Goal: Task Accomplishment & Management: Complete application form

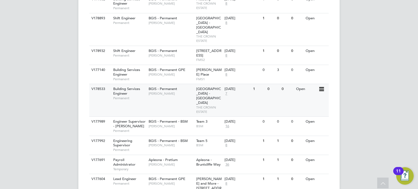
scroll to position [436, 0]
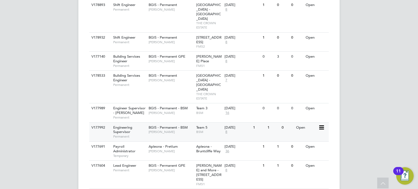
click at [127, 125] on span "Engineering Supervisor" at bounding box center [122, 129] width 19 height 9
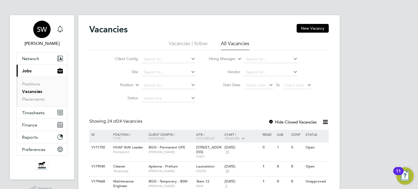
scroll to position [0, 0]
click at [63, 30] on icon "Main navigation" at bounding box center [60, 29] width 7 height 7
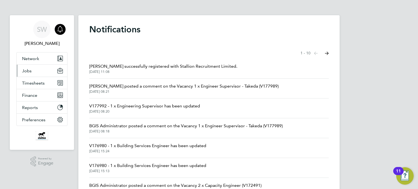
click at [29, 71] on span "Jobs" at bounding box center [27, 70] width 10 height 5
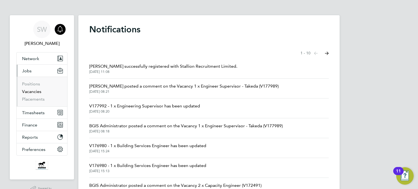
click at [30, 91] on link "Vacancies" at bounding box center [31, 91] width 19 height 5
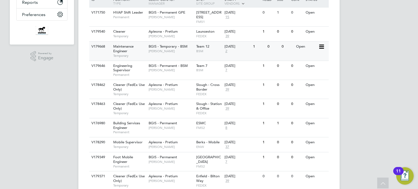
scroll to position [136, 0]
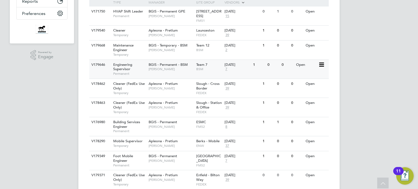
click at [123, 68] on span "Engineering Supervisor" at bounding box center [122, 66] width 19 height 9
click at [227, 69] on span "7" at bounding box center [227, 69] width 4 height 5
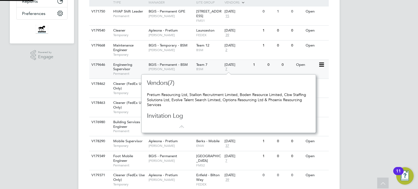
scroll to position [5, 4]
click at [228, 68] on span "7" at bounding box center [227, 69] width 4 height 5
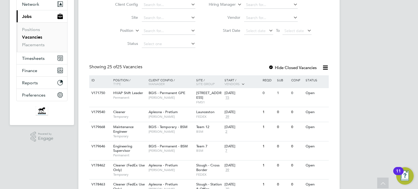
scroll to position [0, 0]
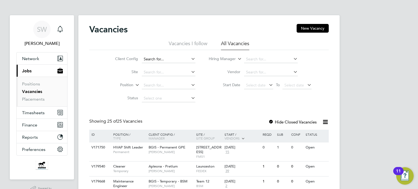
click at [171, 58] on input at bounding box center [169, 60] width 54 height 8
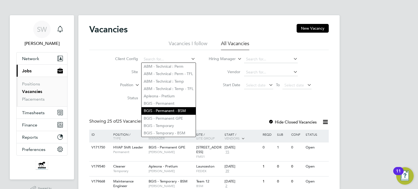
click at [161, 110] on li "BGIS - Permanent - BSM" at bounding box center [169, 110] width 54 height 7
type input "BGIS - Permanent - BSM"
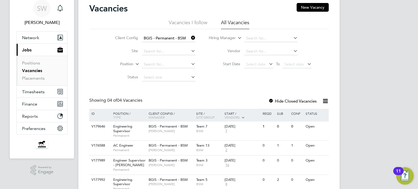
scroll to position [45, 0]
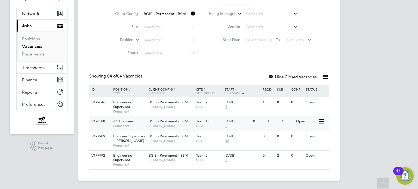
click at [322, 121] on icon at bounding box center [321, 121] width 5 height 7
click at [167, 121] on span "BGIS - Permanent - BSM" at bounding box center [168, 121] width 39 height 5
click at [135, 139] on div "Engineer Supervisor - Takeda Permanent" at bounding box center [128, 141] width 38 height 19
drag, startPoint x: 162, startPoint y: 158, endPoint x: 347, endPoint y: 175, distance: 185.2
click at [300, 176] on div "Vacancies New Vacancy Vacancies I follow All Vacancies Client Config BGIS - Per…" at bounding box center [209, 75] width 262 height 211
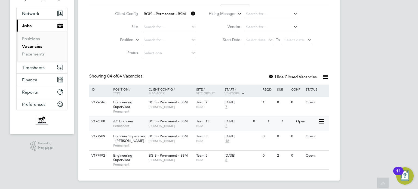
click at [321, 121] on icon at bounding box center [321, 121] width 5 height 7
click at [322, 102] on icon at bounding box center [321, 102] width 5 height 7
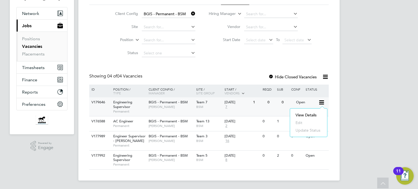
click at [322, 102] on icon at bounding box center [321, 102] width 5 height 7
click at [190, 12] on icon at bounding box center [190, 14] width 0 height 8
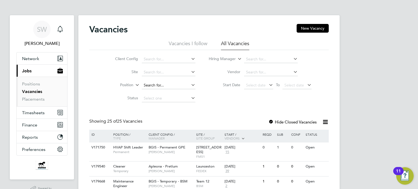
click at [171, 85] on input at bounding box center [169, 86] width 54 height 8
click at [169, 70] on input at bounding box center [169, 73] width 54 height 8
click at [165, 57] on input at bounding box center [169, 60] width 54 height 8
click at [149, 101] on li "BGIS - Permanent" at bounding box center [169, 103] width 54 height 7
type input "BGIS - Permanent"
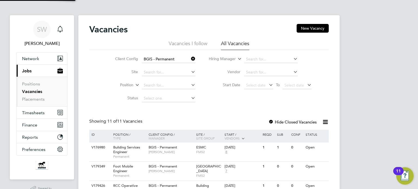
scroll to position [82, 0]
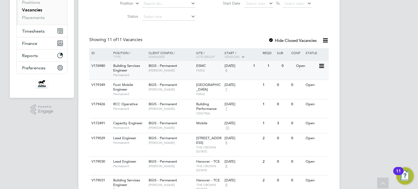
click at [324, 65] on icon at bounding box center [321, 66] width 5 height 7
click at [304, 77] on li "View Details" at bounding box center [309, 79] width 32 height 8
click at [158, 88] on span "Hamza Idris" at bounding box center [171, 89] width 45 height 4
click at [162, 108] on div "BGIS - Permanent Chris Howlett" at bounding box center [171, 106] width 48 height 14
click at [182, 124] on div "BGIS - Permanent Nigel Stamp" at bounding box center [171, 125] width 48 height 14
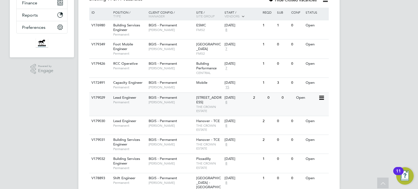
scroll to position [136, 0]
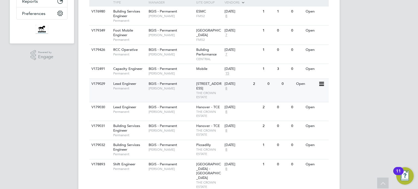
click at [183, 92] on div "BGIS - Permanent Kyriacos Savva" at bounding box center [171, 86] width 48 height 14
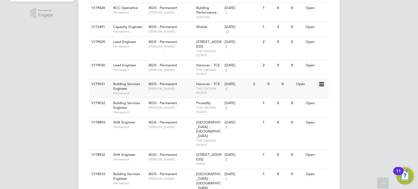
scroll to position [191, 0]
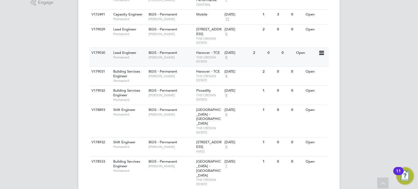
click at [178, 60] on span "Kyriacos Savva" at bounding box center [171, 57] width 45 height 4
click at [183, 98] on span "Kyriacos Savva" at bounding box center [171, 95] width 45 height 4
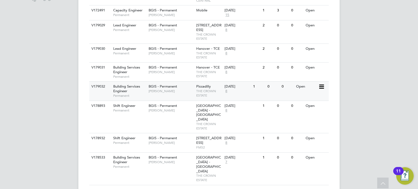
scroll to position [196, 0]
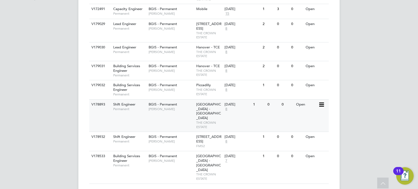
click at [179, 111] on span "Jessica Macgregor" at bounding box center [171, 109] width 45 height 4
click at [174, 139] on span "Paul Wilson" at bounding box center [171, 141] width 45 height 4
click at [166, 159] on span "Jessica Macgregor" at bounding box center [171, 161] width 45 height 4
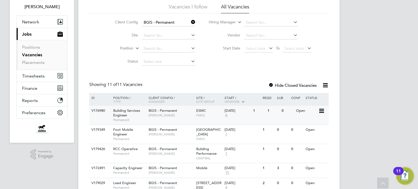
scroll to position [33, 0]
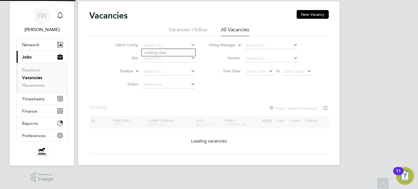
click at [178, 26] on div "Vacancies New Vacancy Vacancies I follow All Vacancies Client Config Site Posit…" at bounding box center [209, 82] width 240 height 144
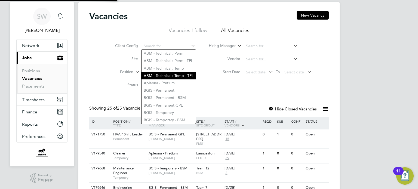
scroll to position [33, 0]
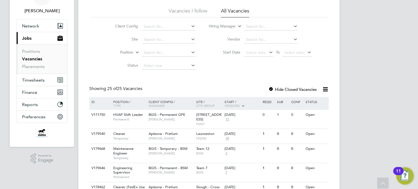
click at [169, 26] on input at bounding box center [169, 27] width 54 height 8
click at [157, 85] on li "BGIS - Permanent GPE" at bounding box center [169, 85] width 54 height 7
type input "BGIS - Permanent GPE"
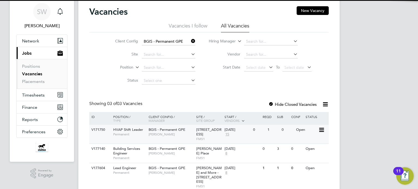
scroll to position [35, 0]
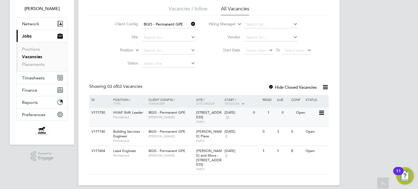
click at [175, 115] on span "Nick Guest" at bounding box center [171, 117] width 45 height 4
click at [161, 136] on span "Jasmin Padmore" at bounding box center [171, 136] width 45 height 4
click at [166, 151] on span "BGIS - Permanent GPE" at bounding box center [167, 151] width 37 height 5
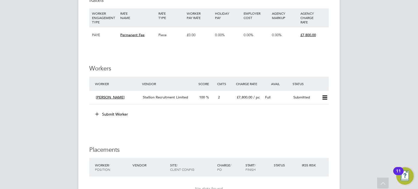
scroll to position [599, 0]
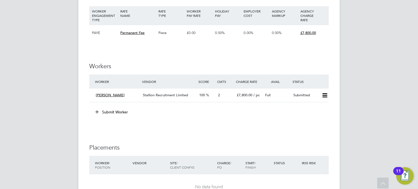
click at [108, 111] on button "Submit Worker" at bounding box center [112, 112] width 41 height 9
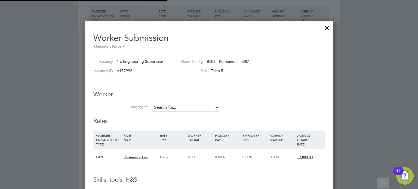
scroll to position [330, 249]
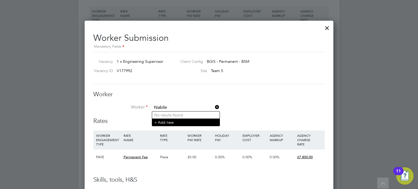
type input "Nabile"
click at [169, 122] on li "+ Add new" at bounding box center [186, 122] width 68 height 7
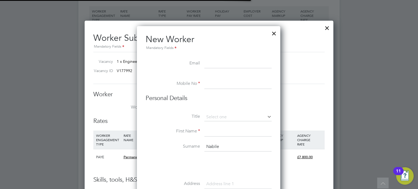
scroll to position [447, 144]
click at [223, 83] on input at bounding box center [238, 84] width 67 height 10
paste input "07891434310"
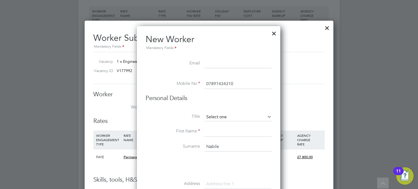
type input "07891434310"
click at [219, 115] on input at bounding box center [238, 117] width 67 height 8
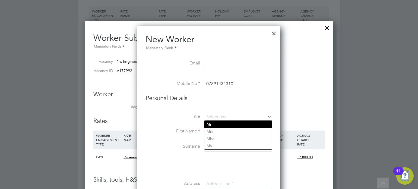
click at [214, 125] on li "Mr" at bounding box center [239, 124] width 68 height 7
type input "Mr"
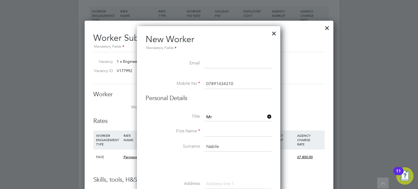
click at [217, 131] on input at bounding box center [238, 132] width 67 height 10
paste input "Nabile"
type input "Nabile"
drag, startPoint x: 229, startPoint y: 147, endPoint x: 197, endPoint y: 147, distance: 31.6
click at [197, 147] on li "Surname Nabile" at bounding box center [209, 149] width 126 height 15
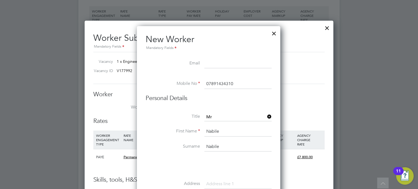
paste input "Elghailani"
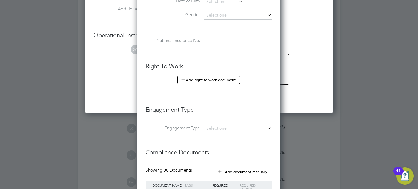
scroll to position [844, 0]
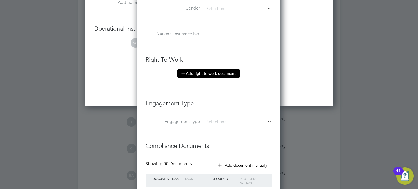
type input "Elghailani"
click at [202, 71] on button "Add right to work document" at bounding box center [209, 73] width 63 height 9
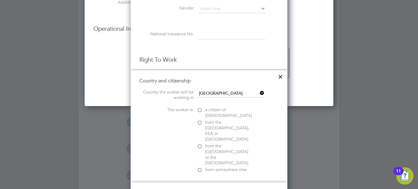
click at [199, 108] on label "a citizen of United Kingdom" at bounding box center [224, 112] width 54 height 11
click at [0, 0] on input "a citizen of United Kingdom" at bounding box center [0, 0] width 0 height 0
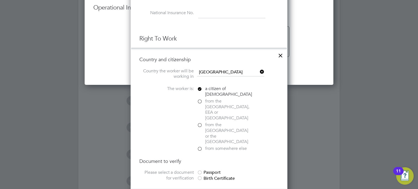
scroll to position [926, 0]
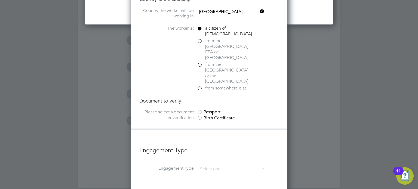
click at [200, 110] on div at bounding box center [199, 112] width 5 height 5
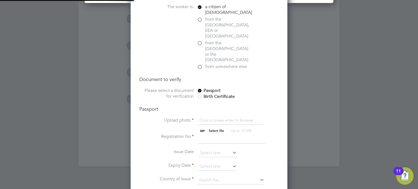
scroll to position [981, 0]
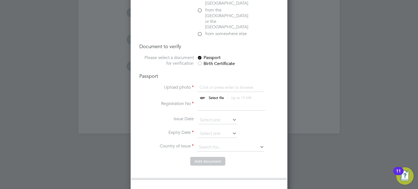
click at [218, 85] on input "file" at bounding box center [222, 93] width 86 height 16
type input "C:\fakepath\Nabile Elghailani Passport.jpeg"
click at [215, 101] on input at bounding box center [231, 106] width 67 height 10
click at [209, 101] on input at bounding box center [231, 106] width 67 height 10
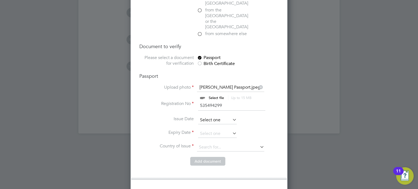
type input "535494299"
click at [211, 116] on input at bounding box center [217, 120] width 39 height 8
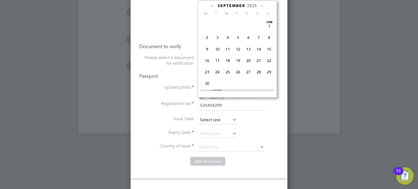
scroll to position [166, 0]
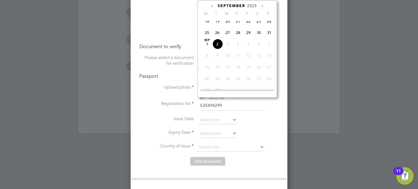
click at [212, 116] on input at bounding box center [217, 120] width 39 height 8
click at [252, 5] on span "2025" at bounding box center [252, 6] width 10 height 5
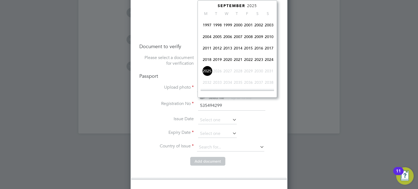
scroll to position [118, 0]
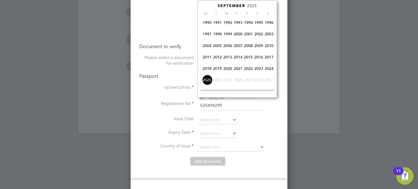
click at [259, 60] on span "2016" at bounding box center [259, 57] width 10 height 10
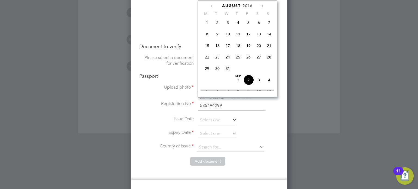
click at [211, 6] on icon at bounding box center [212, 6] width 5 height 6
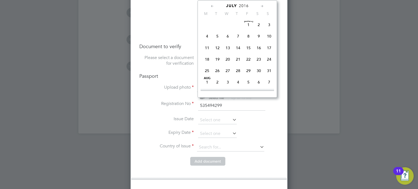
click at [259, 25] on span "2" at bounding box center [259, 25] width 10 height 10
type input "02 Jul 2016"
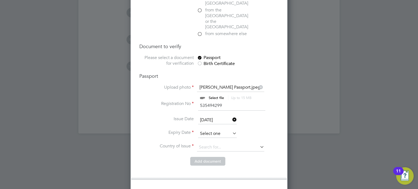
scroll to position [166, 0]
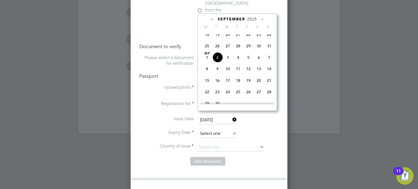
click at [209, 130] on input at bounding box center [217, 134] width 39 height 8
click at [262, 19] on icon at bounding box center [262, 20] width 5 height 6
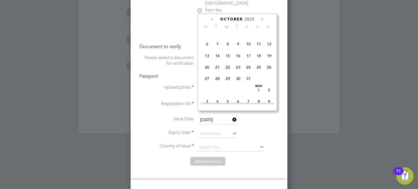
click at [263, 19] on icon at bounding box center [262, 20] width 5 height 6
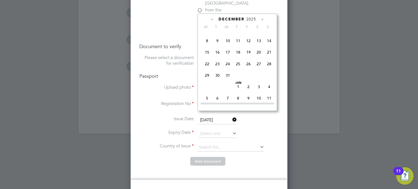
click at [263, 19] on icon at bounding box center [262, 20] width 5 height 6
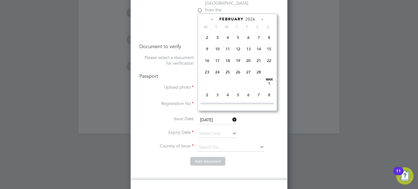
click at [263, 19] on icon at bounding box center [262, 20] width 5 height 6
click at [263, 18] on icon at bounding box center [262, 20] width 5 height 6
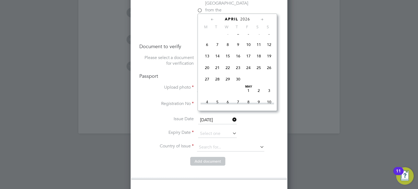
click at [263, 18] on icon at bounding box center [262, 20] width 5 height 6
click at [264, 17] on icon at bounding box center [262, 20] width 5 height 6
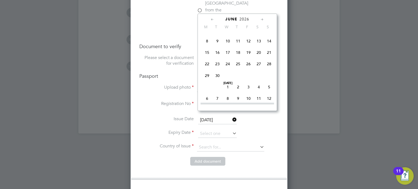
click at [265, 18] on icon at bounding box center [262, 20] width 5 height 6
click at [237, 34] on span "2" at bounding box center [238, 28] width 10 height 10
type input "02 Jul 2026"
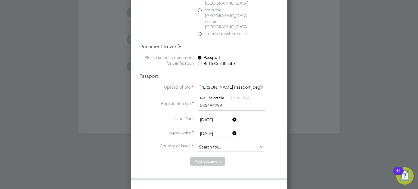
click at [219, 144] on input at bounding box center [230, 148] width 67 height 8
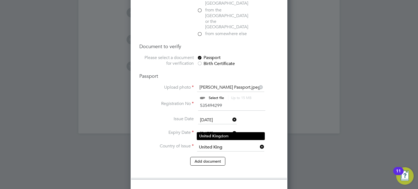
click at [226, 136] on li "United King dom" at bounding box center [231, 136] width 68 height 7
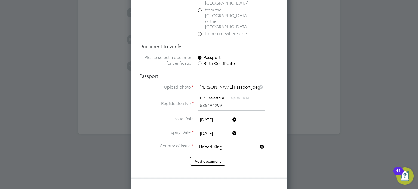
type input "United Kingdom"
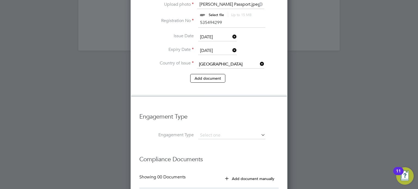
scroll to position [1097, 0]
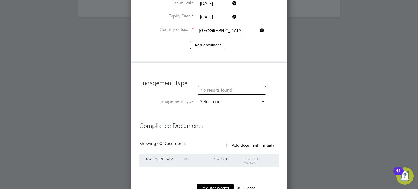
click at [216, 98] on input at bounding box center [231, 102] width 67 height 8
click at [241, 117] on li "Compliance Documents" at bounding box center [208, 129] width 139 height 24
click at [238, 141] on button "Add document manually" at bounding box center [249, 145] width 57 height 9
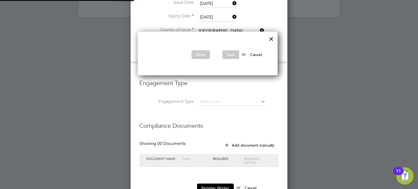
scroll to position [44, 142]
click at [275, 38] on div at bounding box center [272, 38] width 10 height 10
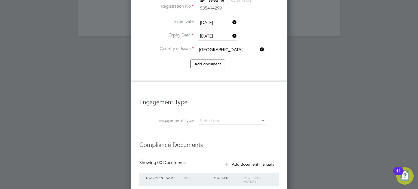
scroll to position [1097, 0]
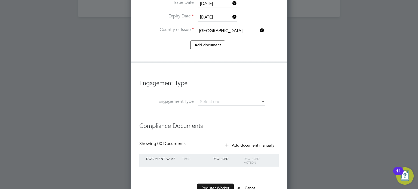
click at [216, 184] on button "Register Worker" at bounding box center [215, 188] width 37 height 9
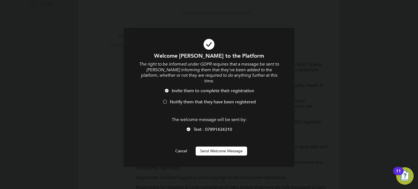
scroll to position [0, 0]
click at [171, 99] on span "Notify them that they have been registered" at bounding box center [213, 101] width 86 height 5
click at [221, 147] on button "Send Welcome Message" at bounding box center [221, 151] width 51 height 9
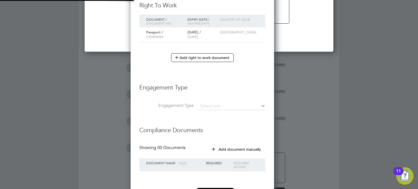
scroll to position [485, 144]
type input "Nabile Elghailani"
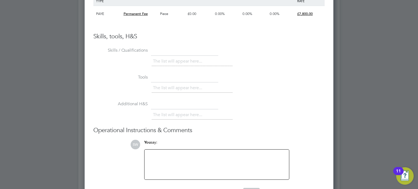
scroll to position [844, 0]
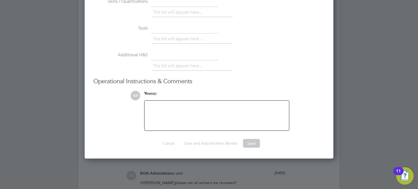
click at [169, 115] on div at bounding box center [217, 115] width 138 height 23
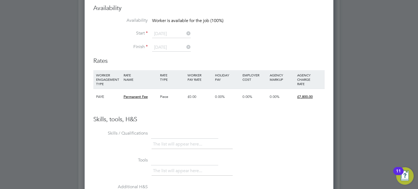
scroll to position [872, 0]
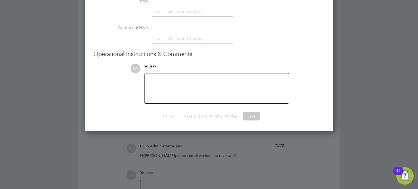
click at [168, 80] on div at bounding box center [217, 88] width 138 height 23
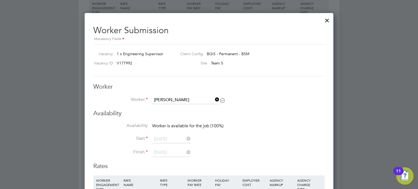
scroll to position [545, 0]
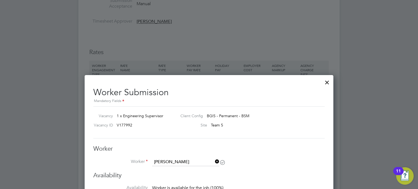
click at [264, 134] on div "Vacancy 1 x Engineering Supervisor Client Config BGIS - Permanent - BSM Vacancy…" at bounding box center [209, 123] width 232 height 32
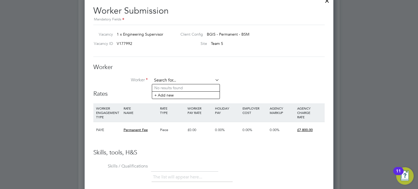
scroll to position [3, 2]
click at [196, 82] on input at bounding box center [185, 81] width 67 height 8
click at [251, 79] on li "Worker" at bounding box center [209, 84] width 232 height 14
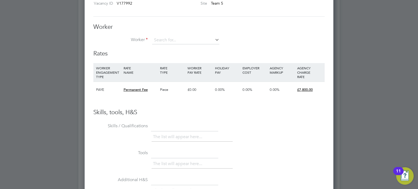
scroll to position [627, 0]
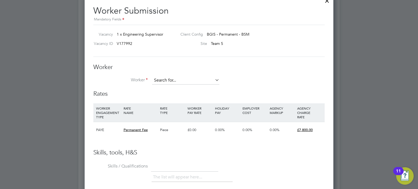
click at [172, 79] on input at bounding box center [185, 81] width 67 height 8
click at [177, 87] on li "Nabile Elghailani (121)" at bounding box center [186, 87] width 68 height 7
type input "Nabile Elghailani (121)"
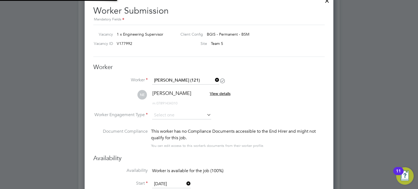
scroll to position [446, 249]
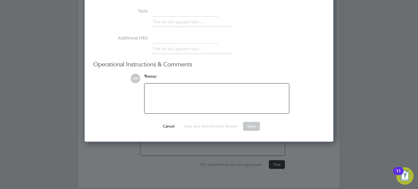
click at [174, 94] on div at bounding box center [217, 98] width 138 height 23
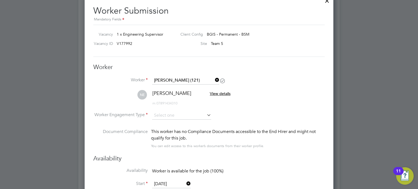
click at [221, 93] on span "View details" at bounding box center [220, 93] width 21 height 5
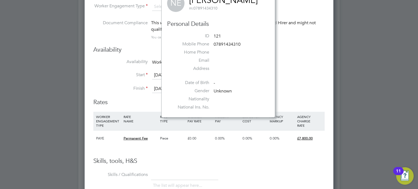
click at [291, 83] on li "Start 06 Aug 2025" at bounding box center [209, 78] width 232 height 14
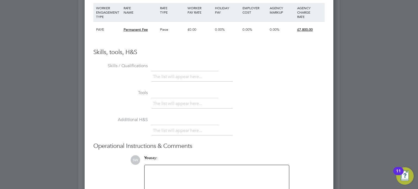
click at [169, 75] on li "The list will appear here..." at bounding box center [178, 76] width 51 height 7
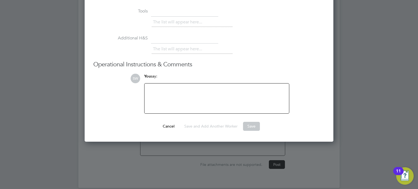
click at [169, 91] on div at bounding box center [217, 98] width 138 height 23
click at [211, 125] on button "Save and Add Another Worker" at bounding box center [211, 126] width 62 height 9
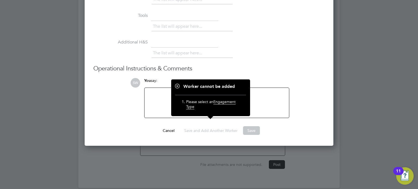
click at [223, 102] on span "Engagement Type" at bounding box center [211, 104] width 50 height 10
click at [269, 94] on div at bounding box center [217, 102] width 138 height 23
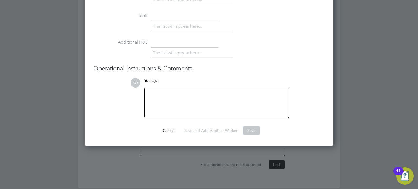
drag, startPoint x: 246, startPoint y: 45, endPoint x: 250, endPoint y: 48, distance: 4.5
click at [247, 45] on li "Additional H&S The list will appear here..." at bounding box center [209, 51] width 232 height 27
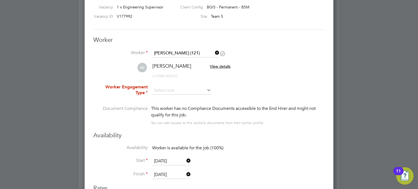
click at [176, 85] on li "Worker Engagement Type" at bounding box center [209, 94] width 232 height 21
click at [177, 89] on input at bounding box center [181, 91] width 59 height 8
click at [160, 103] on li "PAYE" at bounding box center [181, 104] width 59 height 7
type input "PAYE"
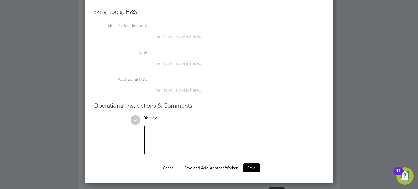
click at [168, 133] on div at bounding box center [217, 140] width 138 height 23
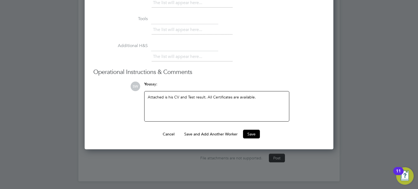
scroll to position [933, 0]
click at [153, 97] on div "Attached is his CV and Test result. All Certificates are available." at bounding box center [217, 106] width 138 height 23
click at [153, 102] on div "Attached is his CV and Test result. All Certificates are available." at bounding box center [217, 106] width 138 height 23
click at [265, 97] on div "Attached is his CV and Test result. All Certificates are available." at bounding box center [217, 106] width 138 height 23
drag, startPoint x: 247, startPoint y: 130, endPoint x: 257, endPoint y: 102, distance: 30.6
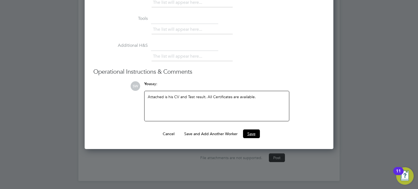
click at [159, 95] on div "Attached is his CV and Test result. All Certificates are available." at bounding box center [217, 106] width 138 height 23
click at [250, 130] on button "Save" at bounding box center [251, 134] width 17 height 9
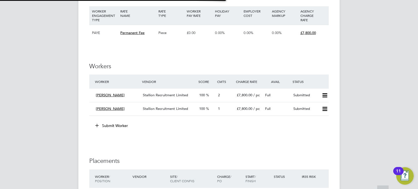
scroll to position [16, 38]
click at [325, 110] on icon at bounding box center [325, 109] width 7 height 4
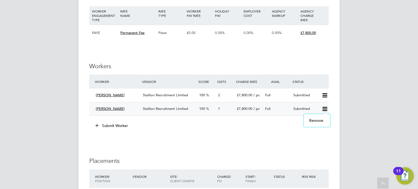
click at [302, 108] on div "Submitted" at bounding box center [305, 109] width 28 height 9
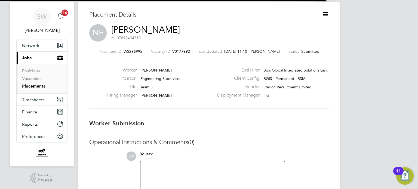
scroll to position [3, 2]
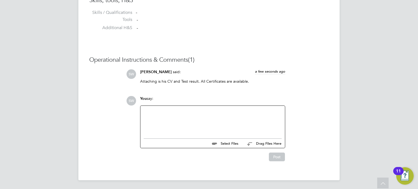
click at [230, 142] on input "file" at bounding box center [241, 143] width 82 height 8
type input "C:\fakepath\Nabile Elghailani CV.docx"
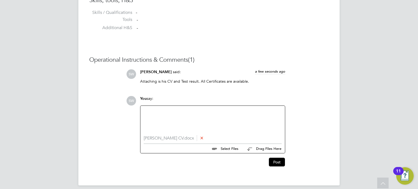
click at [226, 149] on input "file" at bounding box center [241, 148] width 82 height 8
type input "C:\fakepath\BGIS Electrical Bias Technical Assessment - Test summary Nabile Elg…"
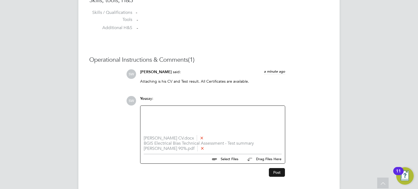
click at [275, 172] on button "Post" at bounding box center [277, 172] width 16 height 9
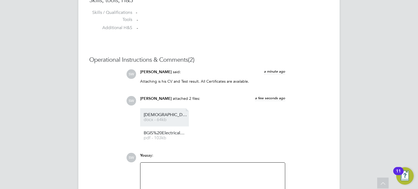
click at [161, 115] on span "Nabile%20Elghailani%20CV" at bounding box center [166, 115] width 44 height 4
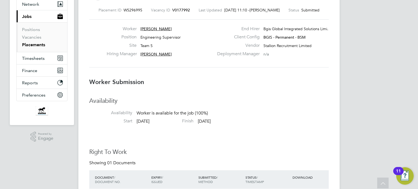
scroll to position [0, 0]
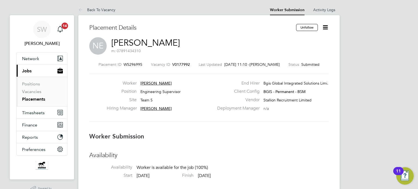
click at [183, 40] on div "NE Nabile Elghailani m: 07891434310" at bounding box center [209, 46] width 240 height 19
drag, startPoint x: 111, startPoint y: 38, endPoint x: 177, endPoint y: 44, distance: 66.2
click at [177, 44] on div "NE Nabile Elghailani m: 07891434310" at bounding box center [209, 46] width 240 height 19
copy link "Nabile Elghailani"
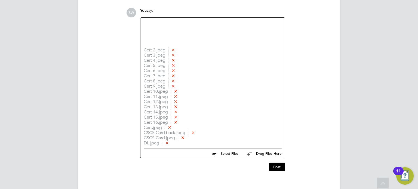
scroll to position [611, 0]
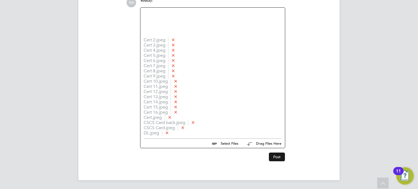
click at [278, 159] on button "Post" at bounding box center [277, 157] width 16 height 9
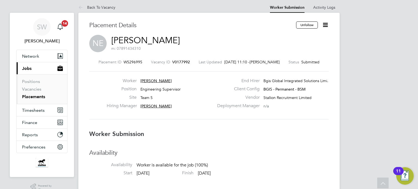
scroll to position [0, 0]
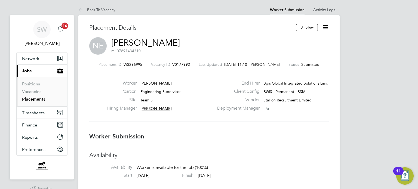
click at [198, 98] on div "Site Team 5" at bounding box center [160, 101] width 107 height 8
click at [61, 26] on app-alerts-badge "14" at bounding box center [64, 25] width 7 height 7
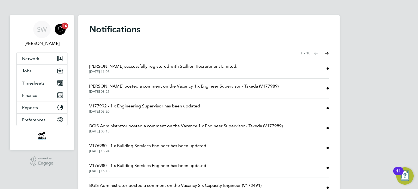
drag, startPoint x: 178, startPoint y: 87, endPoint x: 182, endPoint y: 86, distance: 3.6
click at [179, 87] on span "Liam Wright posted a comment on the Vacancy 1 x Engineer Supervisor - Takeda (V…" at bounding box center [184, 86] width 190 height 7
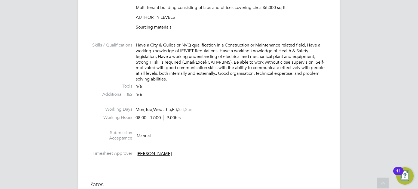
scroll to position [205, 0]
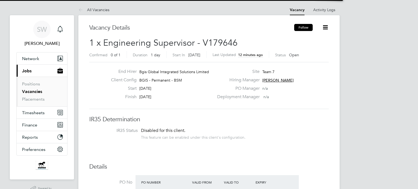
scroll to position [16, 38]
click at [299, 30] on button "Follow" at bounding box center [303, 27] width 19 height 7
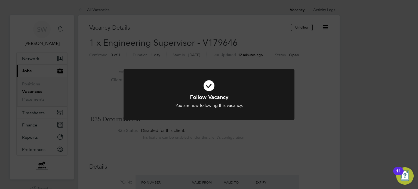
click at [178, 126] on div "Follow Vacancy You are now following this vacancy. Cancel Okay" at bounding box center [209, 97] width 171 height 57
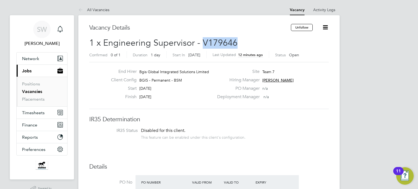
drag, startPoint x: 201, startPoint y: 42, endPoint x: 252, endPoint y: 42, distance: 50.7
click at [252, 42] on h2 "1 x Engineering Supervisor - V179646 Confirmed 0 of 1 Duration 1 day Start In T…" at bounding box center [209, 48] width 240 height 23
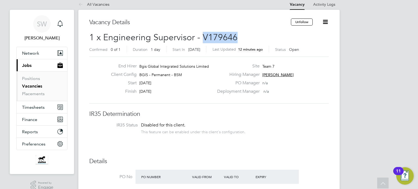
scroll to position [0, 0]
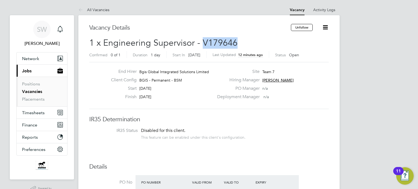
copy span "V179646"
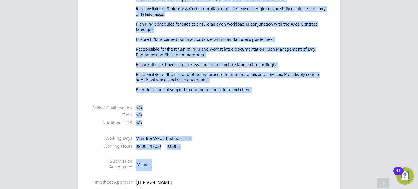
scroll to position [373, 0]
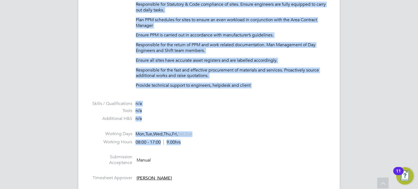
drag, startPoint x: 136, startPoint y: 43, endPoint x: 209, endPoint y: 153, distance: 132.1
copy ul "Responsible for the H&S of the sites and engineers. On site HV and LV Authorise…"
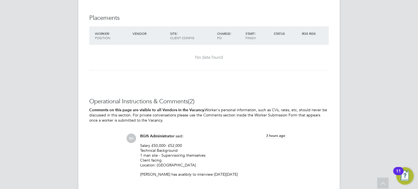
scroll to position [781, 0]
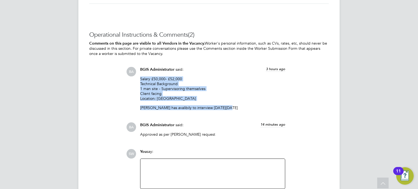
drag, startPoint x: 141, startPoint y: 77, endPoint x: 229, endPoint y: 108, distance: 93.5
click at [229, 108] on div "Salary £50,000- £52,000 Technical Background 1 man site - Supervisoring themsel…" at bounding box center [212, 96] width 145 height 38
copy div "Salary £50,000- £52,000 Technical Background 1 man site - Supervisoring themsel…"
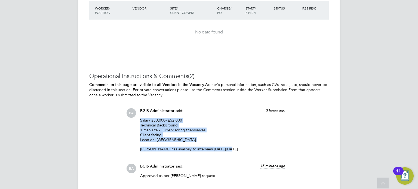
scroll to position [817, 0]
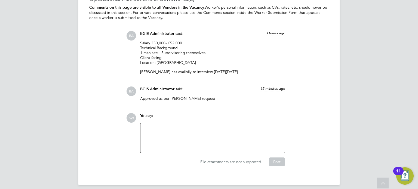
click at [228, 91] on div "BGIS Administrator said: 15 minutes ago" at bounding box center [212, 92] width 145 height 10
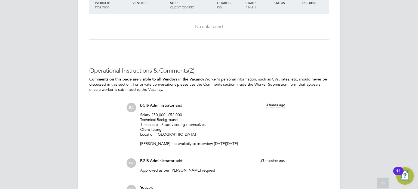
scroll to position [821, 0]
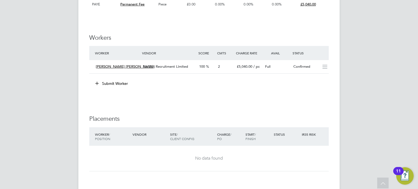
scroll to position [735, 0]
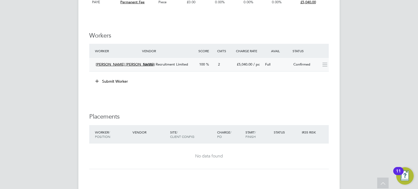
click at [296, 60] on div "Confirmed" at bounding box center [305, 64] width 28 height 9
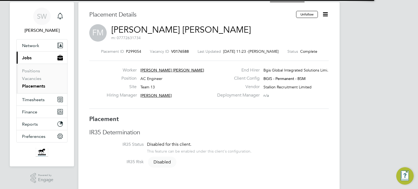
scroll to position [3, 2]
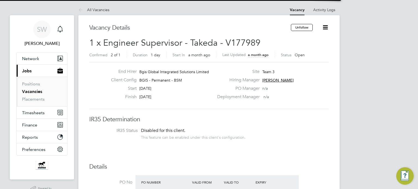
scroll to position [16, 38]
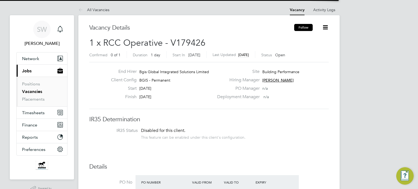
scroll to position [16, 38]
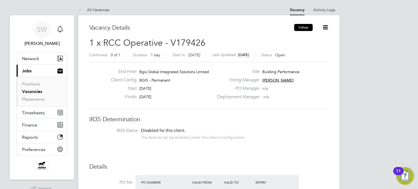
click at [304, 26] on button "Follow" at bounding box center [303, 27] width 19 height 7
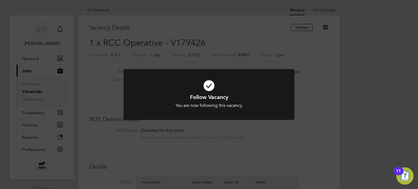
click at [314, 74] on div "Follow Vacancy You are now following this vacancy. Cancel Okay" at bounding box center [209, 94] width 418 height 189
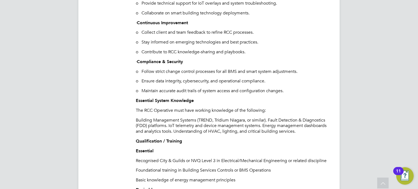
scroll to position [627, 0]
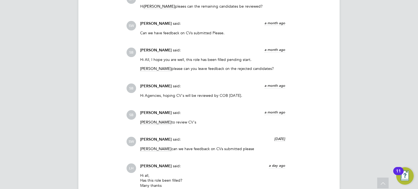
scroll to position [1444, 0]
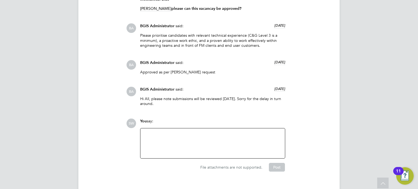
scroll to position [878, 0]
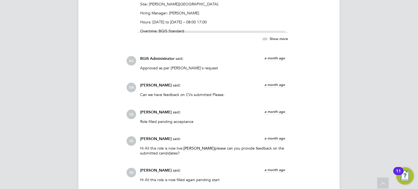
scroll to position [1020, 0]
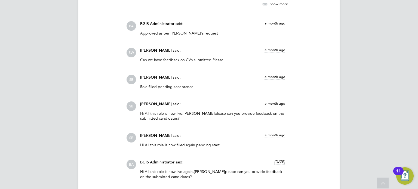
click at [200, 113] on span "Jasmin Padmore" at bounding box center [199, 113] width 31 height 5
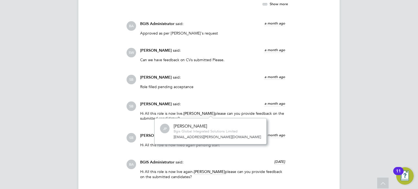
scroll to position [3, 3]
click at [227, 78] on div "Sasha Baird said: a month ago" at bounding box center [212, 80] width 145 height 10
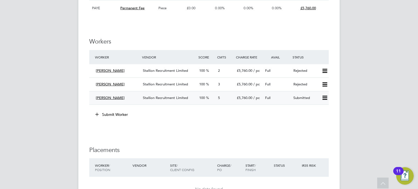
click at [300, 96] on div "Submitted" at bounding box center [305, 98] width 28 height 9
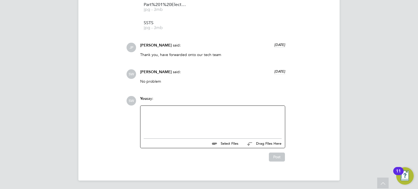
click at [173, 119] on div at bounding box center [213, 120] width 138 height 23
drag, startPoint x: 273, startPoint y: 157, endPoint x: 277, endPoint y: 157, distance: 3.6
click at [277, 157] on button "Post" at bounding box center [277, 157] width 16 height 9
